Goal: Book appointment/travel/reservation

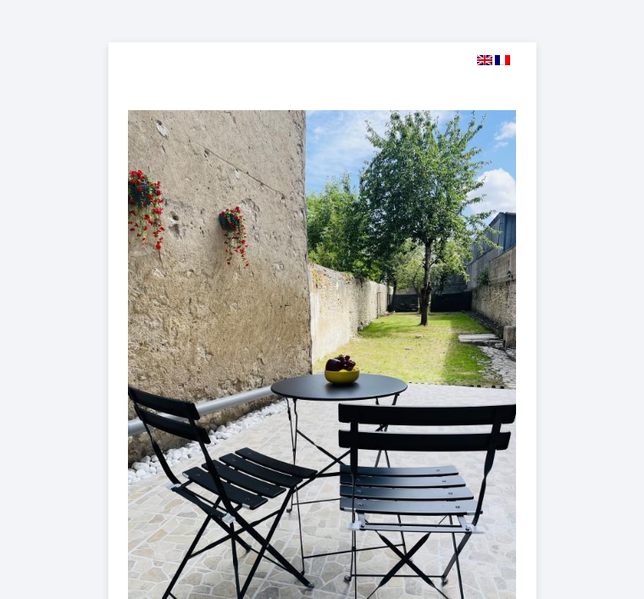
select select
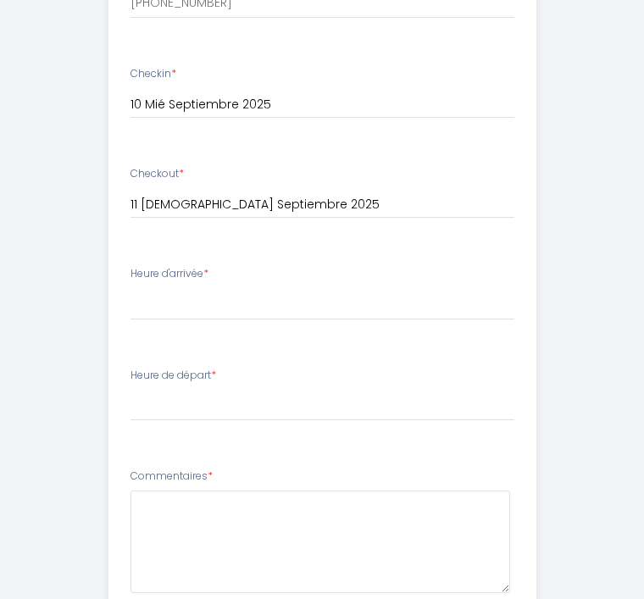
scroll to position [858, 0]
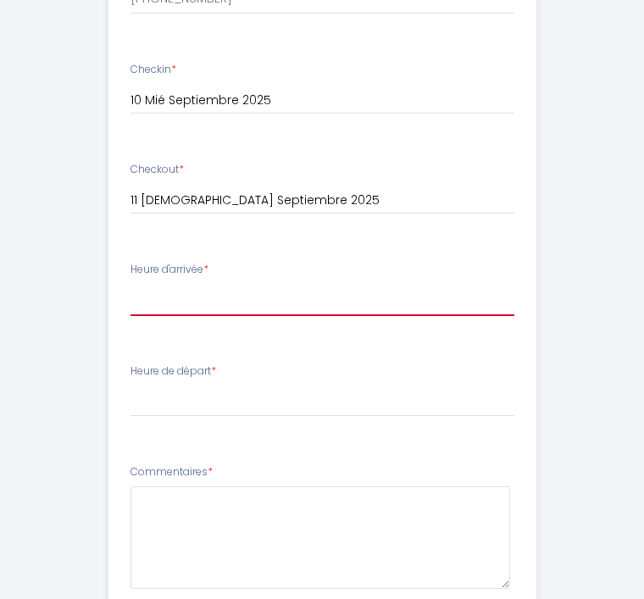
click at [233, 309] on select "15:00 15:30 16:00 16:30 17:00 17:30 18:00 18:30 19:00 19:30 20:00 20:30 21:00 2…" at bounding box center [323, 301] width 384 height 32
select select "19:30"
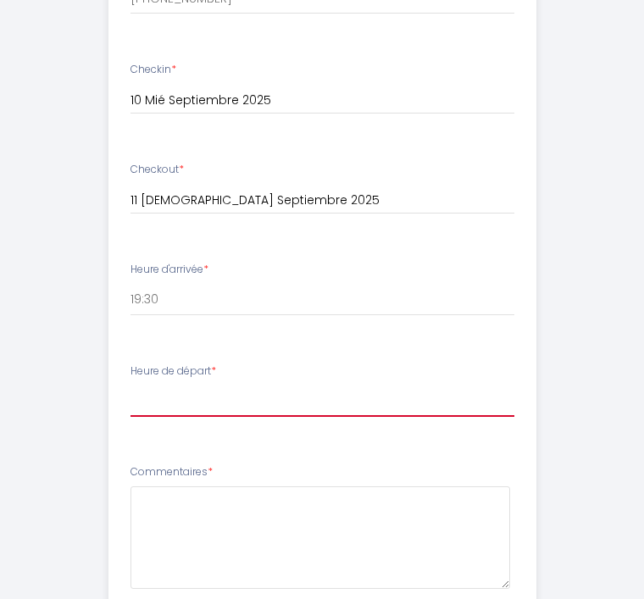
click at [247, 398] on select "00:00 00:30 01:00 01:30 02:00 02:30 03:00 03:30 04:00 04:30 05:00 05:30 06:00 0…" at bounding box center [323, 401] width 384 height 32
select select "10:30"
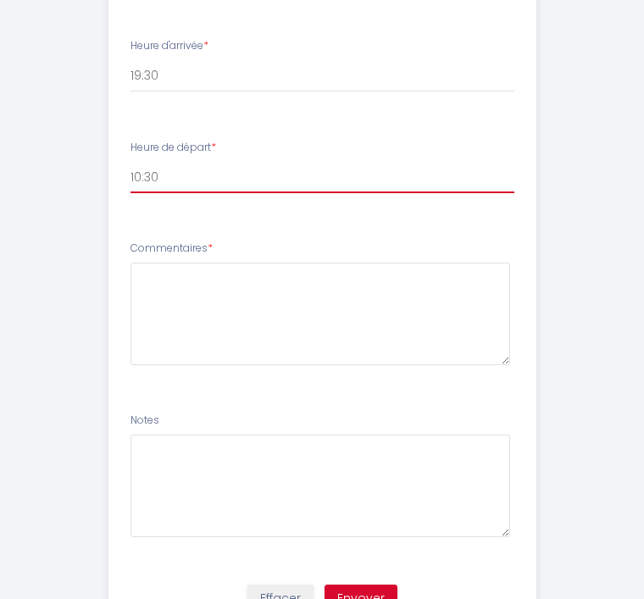
scroll to position [1099, 0]
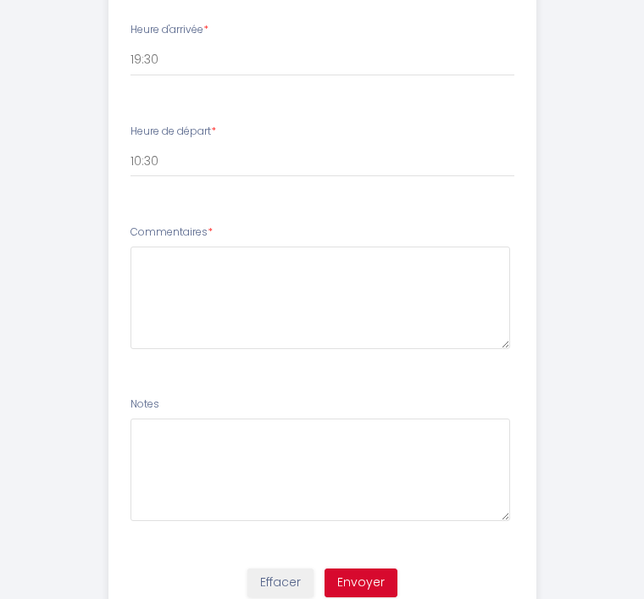
click at [376, 569] on button "Envoyer" at bounding box center [361, 583] width 73 height 29
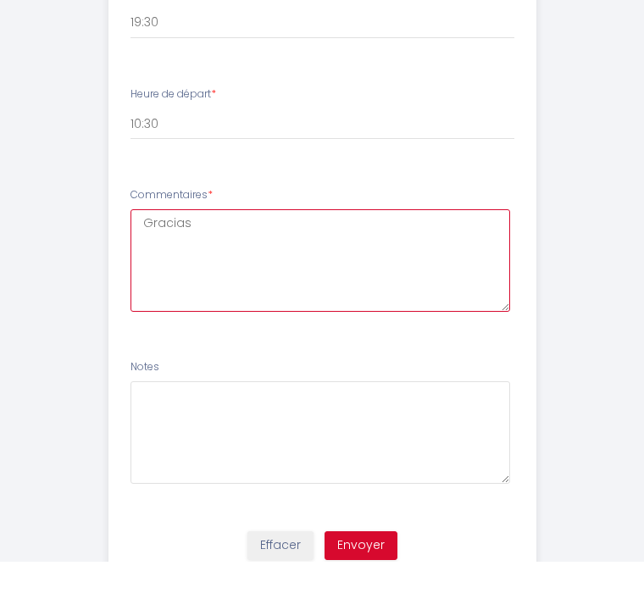
type textarea "Gracias"
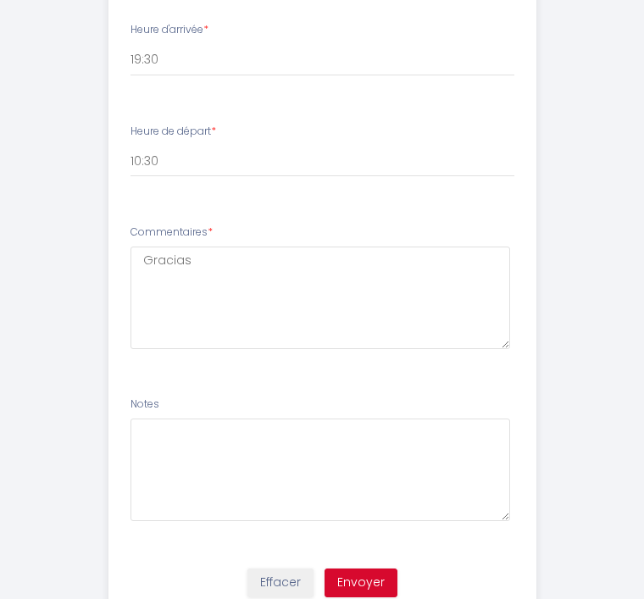
click at [361, 569] on button "Envoyer" at bounding box center [361, 583] width 73 height 29
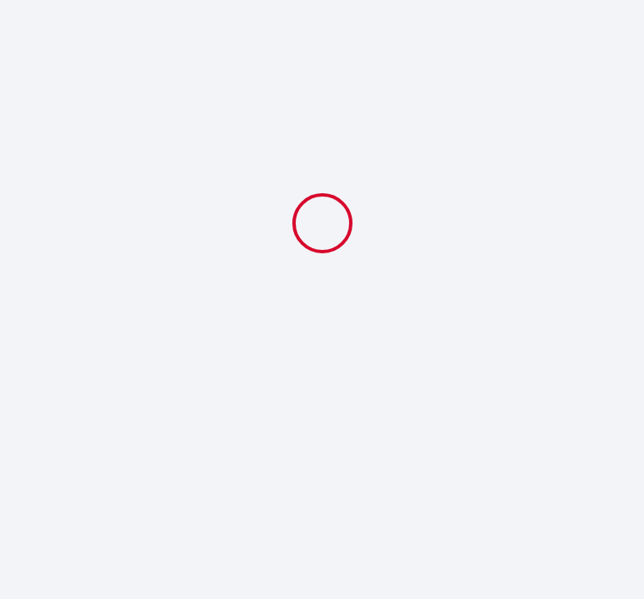
select select "19:30"
select select "10:30"
